Goal: Information Seeking & Learning: Learn about a topic

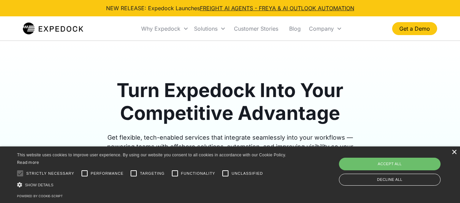
click at [455, 154] on div "×" at bounding box center [454, 152] width 5 height 5
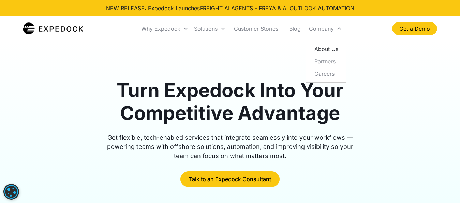
click at [324, 48] on link "About Us" at bounding box center [326, 49] width 35 height 12
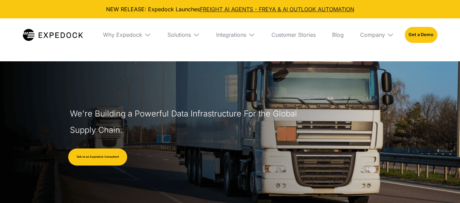
select select
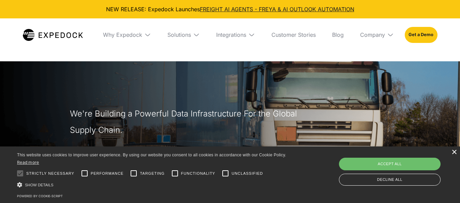
click at [453, 155] on div "×" at bounding box center [454, 152] width 5 height 5
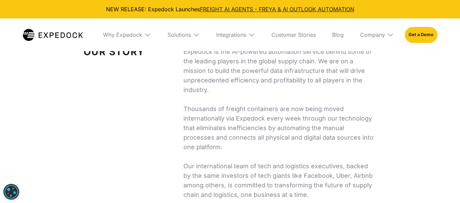
scroll to position [205, 0]
